Goal: Task Accomplishment & Management: Manage account settings

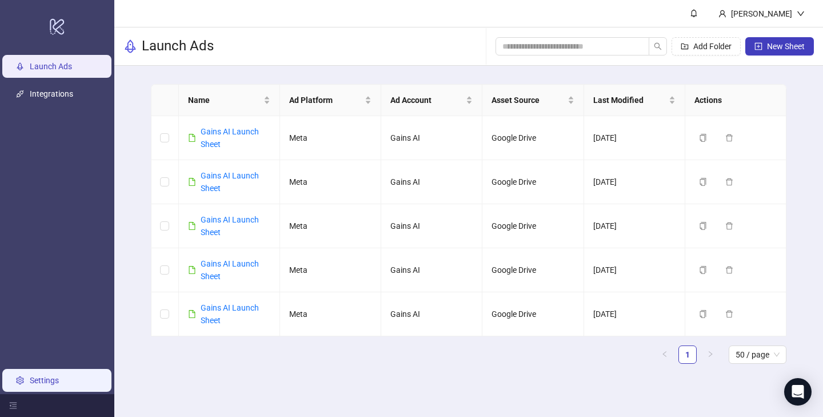
click at [34, 385] on link "Settings" at bounding box center [44, 380] width 29 height 9
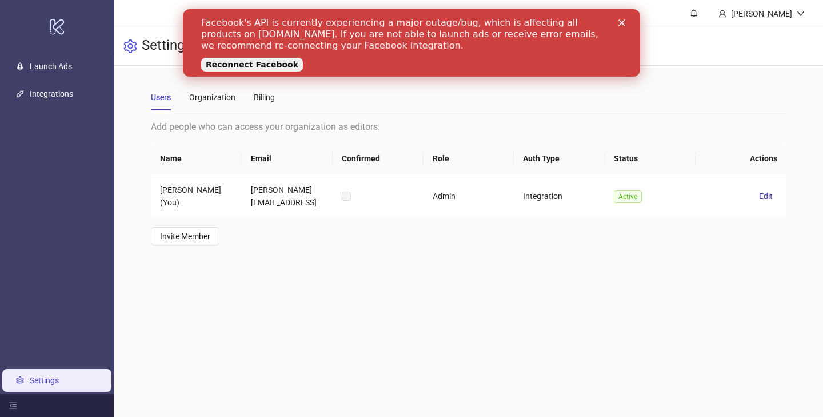
click at [39, 380] on link "Settings" at bounding box center [44, 380] width 29 height 9
click at [13, 407] on icon "menu-fold" at bounding box center [13, 405] width 8 height 8
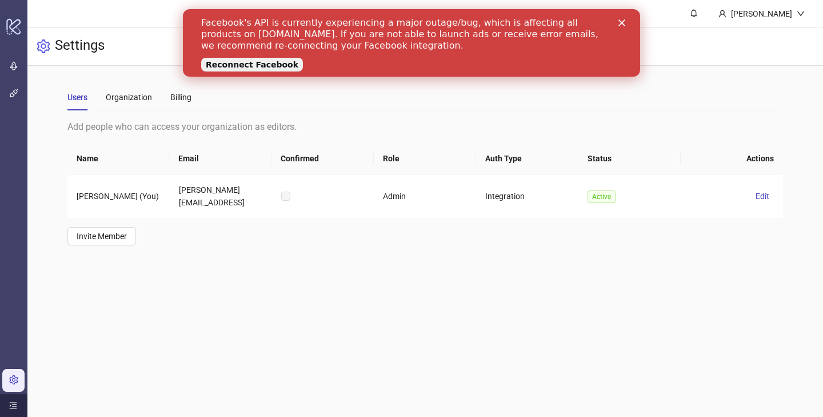
click at [13, 407] on icon "menu-unfold" at bounding box center [13, 405] width 8 height 8
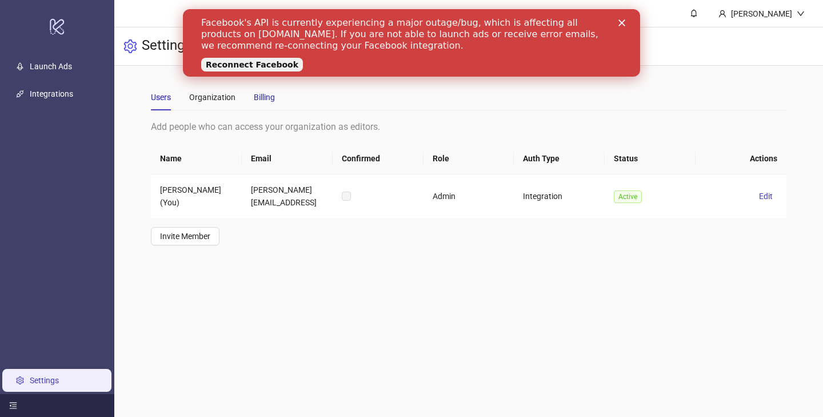
click at [268, 102] on div "Billing" at bounding box center [264, 97] width 21 height 13
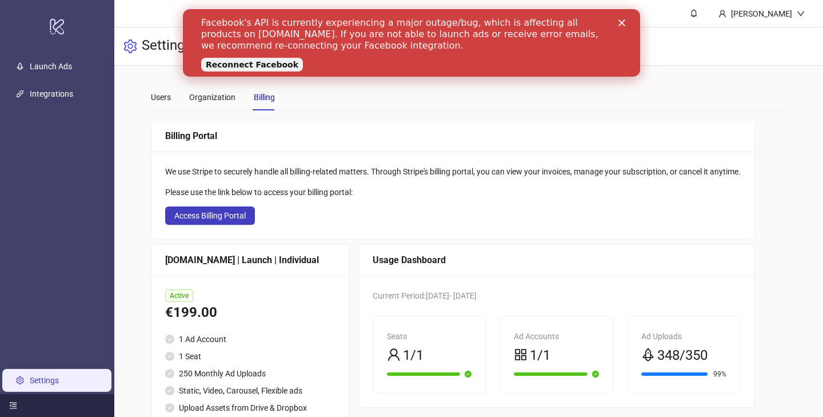
click at [628, 21] on div "Close" at bounding box center [624, 22] width 11 height 7
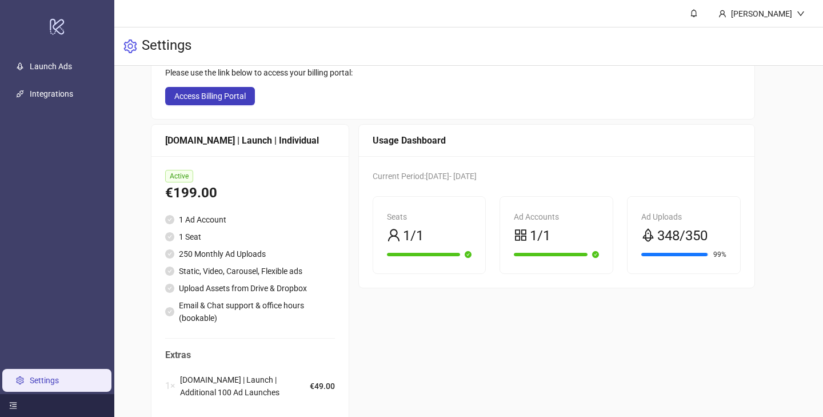
scroll to position [97, 0]
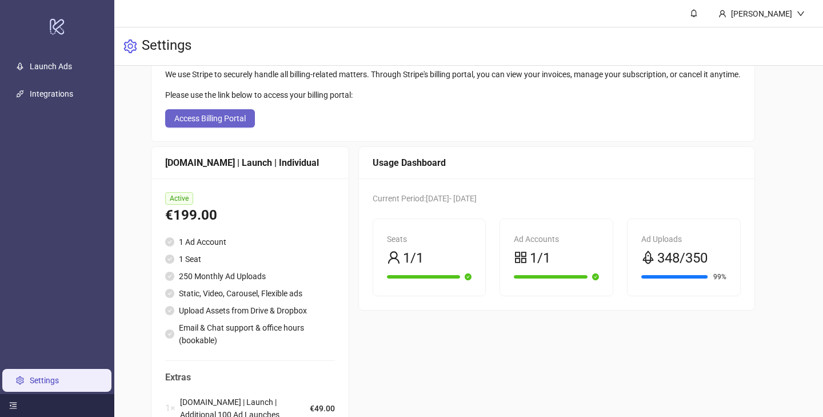
click at [225, 114] on span "Access Billing Portal" at bounding box center [209, 118] width 71 height 9
